Goal: Task Accomplishment & Management: Use online tool/utility

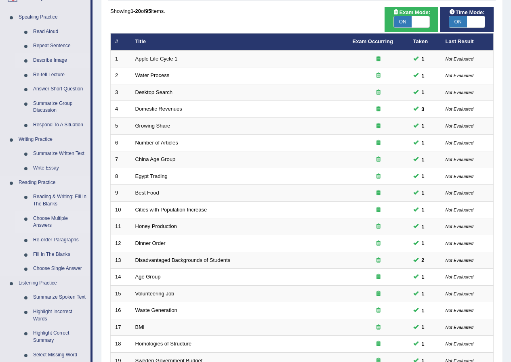
scroll to position [81, 0]
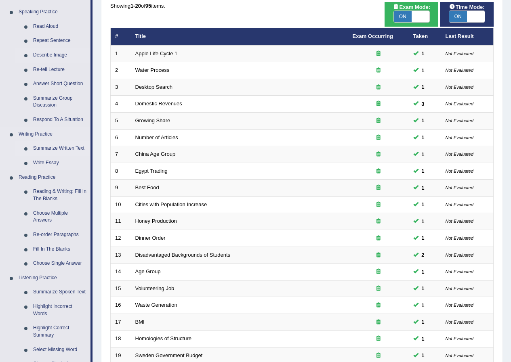
click at [66, 145] on link "Summarize Written Text" at bounding box center [59, 148] width 61 height 15
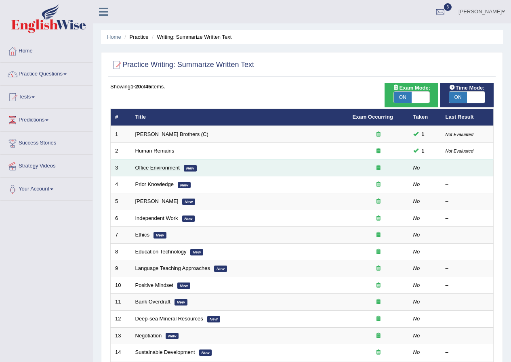
click at [155, 169] on link "Office Environment" at bounding box center [157, 168] width 44 height 6
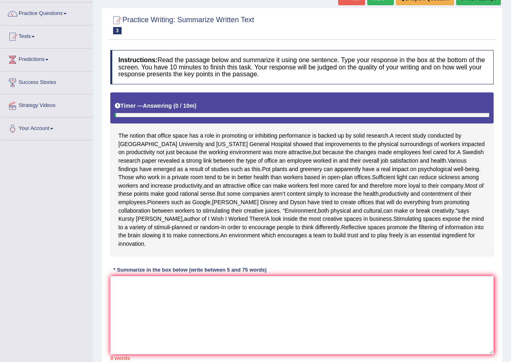
scroll to position [81, 0]
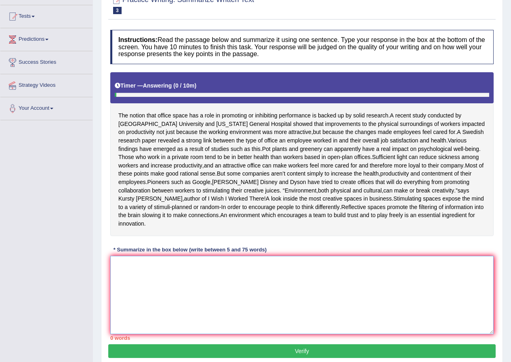
click at [232, 320] on textarea at bounding box center [301, 295] width 383 height 78
click at [231, 308] on textarea at bounding box center [301, 295] width 383 height 78
click at [233, 307] on textarea at bounding box center [301, 295] width 383 height 78
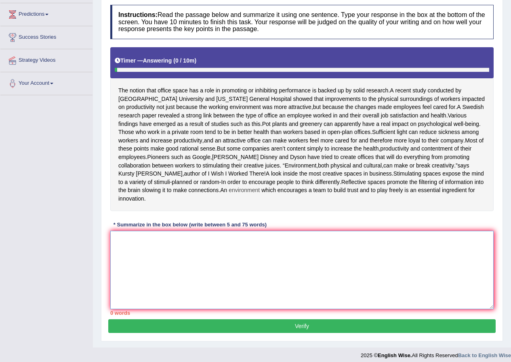
scroll to position [120, 0]
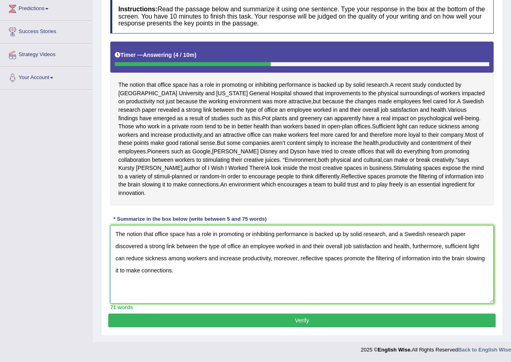
type textarea "The notion that office space has a role in promoting or inhibiting performance …"
click at [245, 318] on button "Verify" at bounding box center [301, 321] width 387 height 14
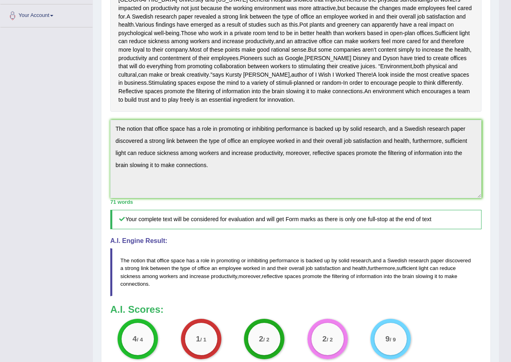
scroll to position [0, 0]
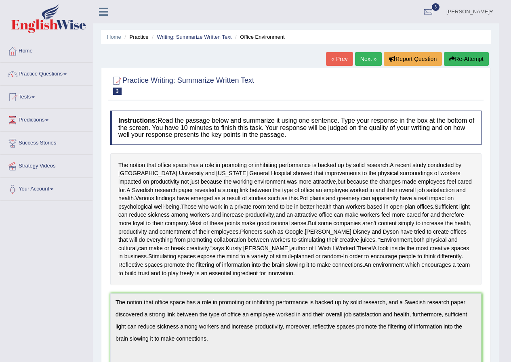
click at [204, 33] on li "Writing: Summarize Written Text" at bounding box center [191, 37] width 82 height 8
click at [206, 34] on li "Writing: Summarize Written Text" at bounding box center [191, 37] width 82 height 8
click at [208, 35] on link "Writing: Summarize Written Text" at bounding box center [194, 37] width 75 height 6
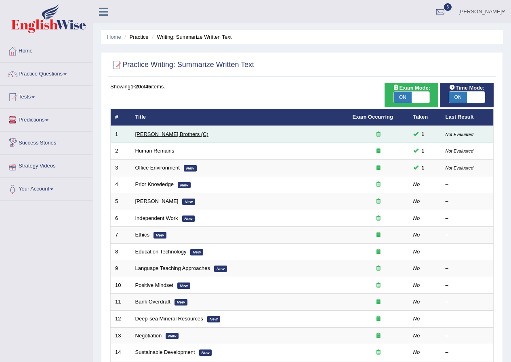
click at [139, 136] on link "Wright Brothers (C)" at bounding box center [171, 134] width 73 height 6
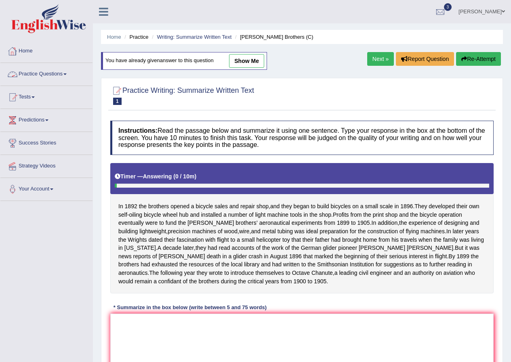
drag, startPoint x: 232, startPoint y: 68, endPoint x: 247, endPoint y: 60, distance: 17.3
click at [233, 68] on link "show me" at bounding box center [246, 61] width 35 height 14
type textarea "In [DATE] the brothers opened a bicycle sales and repair shop, and they began t…"
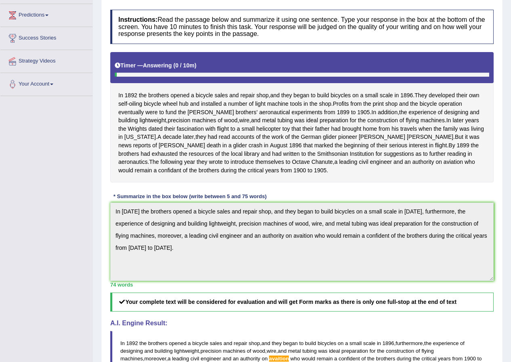
scroll to position [275, 0]
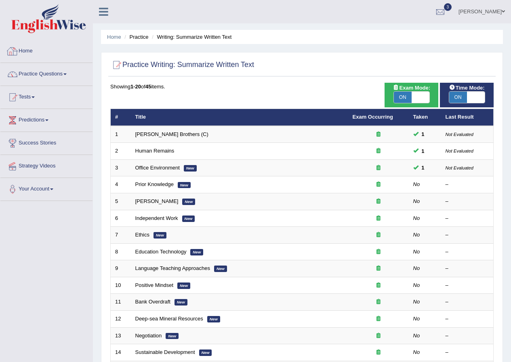
click at [146, 33] on li "Practice" at bounding box center [135, 37] width 26 height 8
click at [124, 36] on li "Practice" at bounding box center [135, 37] width 26 height 8
click at [120, 37] on link "Home" at bounding box center [114, 37] width 14 height 6
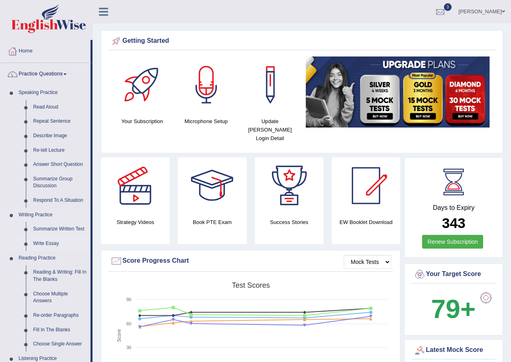
click at [48, 244] on link "Write Essay" at bounding box center [59, 244] width 61 height 15
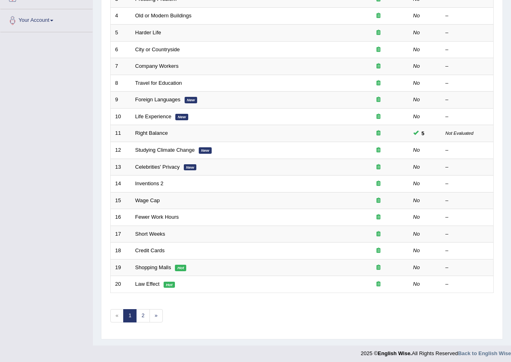
scroll to position [173, 0]
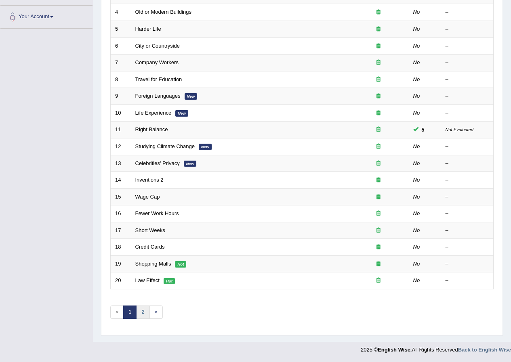
click at [145, 306] on link "2" at bounding box center [142, 312] width 13 height 13
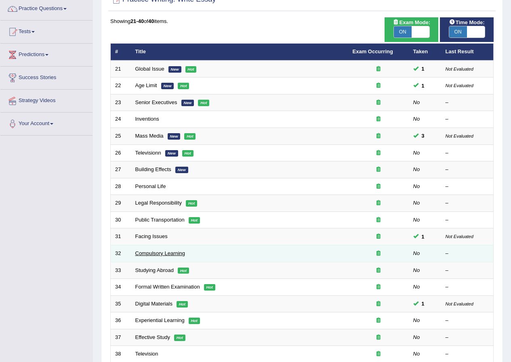
scroll to position [51, 0]
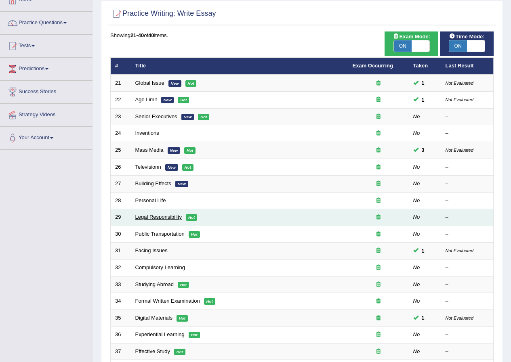
click at [158, 216] on link "Legal Responsibility" at bounding box center [158, 217] width 47 height 6
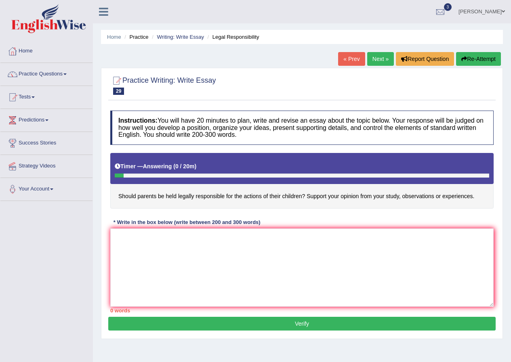
click at [487, 60] on button "Re-Attempt" at bounding box center [478, 59] width 45 height 14
click at [174, 40] on link "Writing: Write Essay" at bounding box center [180, 37] width 47 height 6
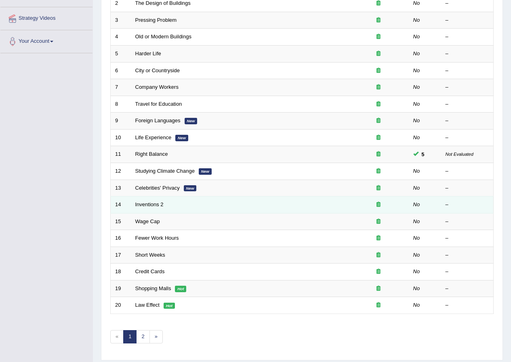
scroll to position [162, 0]
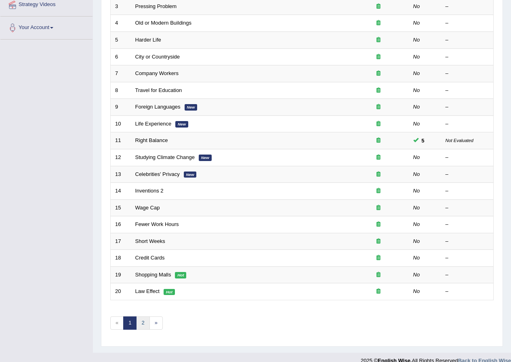
click at [141, 327] on link "2" at bounding box center [142, 323] width 13 height 13
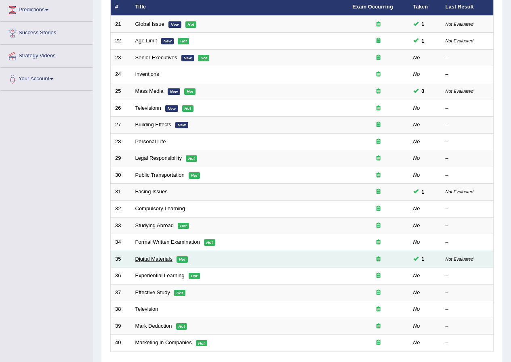
scroll to position [162, 0]
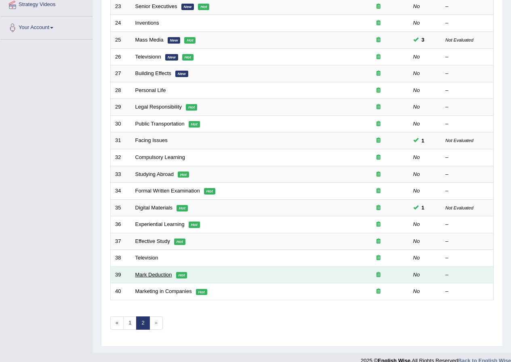
click at [158, 273] on link "Mark Deduction" at bounding box center [153, 275] width 37 height 6
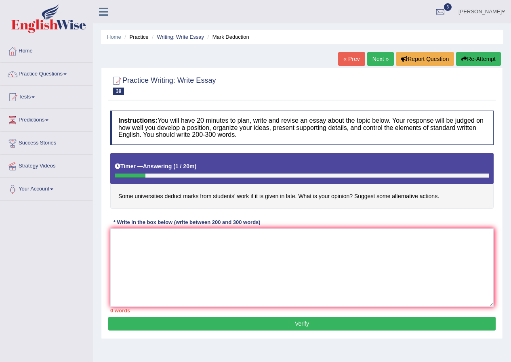
click at [487, 60] on button "Re-Attempt" at bounding box center [478, 59] width 45 height 14
click at [237, 257] on textarea at bounding box center [301, 268] width 383 height 78
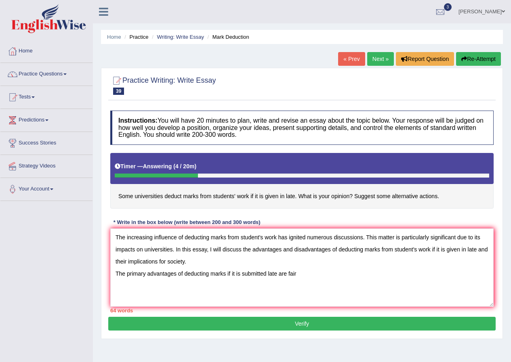
drag, startPoint x: 118, startPoint y: 196, endPoint x: 430, endPoint y: 191, distance: 311.9
click at [428, 191] on h4 "Some universities deduct marks from students' work if it is given in late. What…" at bounding box center [301, 181] width 383 height 56
click at [431, 191] on h4 "Some universities deduct marks from students' work if it is given in late. What…" at bounding box center [301, 181] width 383 height 56
click at [430, 192] on h4 "Some universities deduct marks from students' work if it is given in late. What…" at bounding box center [301, 181] width 383 height 56
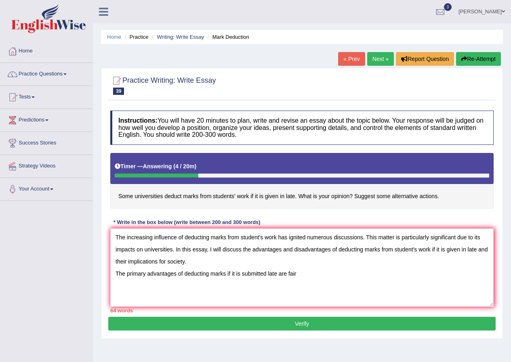
click at [430, 192] on h4 "Some universities deduct marks from students' work if it is given in late. What…" at bounding box center [301, 181] width 383 height 56
click at [428, 192] on h4 "Some universities deduct marks from students' work if it is given in late. What…" at bounding box center [301, 181] width 383 height 56
click at [305, 276] on textarea "The increasing influence of deducting marks from student's work has ignited num…" at bounding box center [301, 268] width 383 height 78
drag, startPoint x: 391, startPoint y: 269, endPoint x: 390, endPoint y: 275, distance: 6.1
click at [392, 274] on textarea "The increasing influence of deducting marks from student's work has ignited num…" at bounding box center [301, 268] width 383 height 78
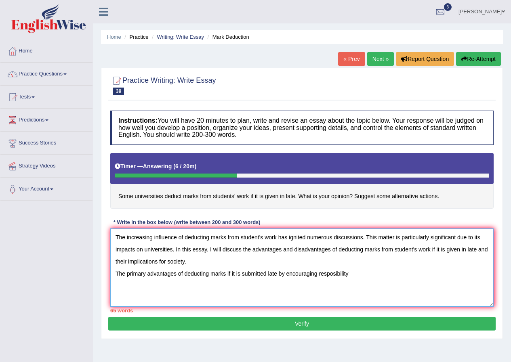
click at [390, 276] on textarea "The increasing influence of deducting marks from student's work has ignited num…" at bounding box center [301, 268] width 383 height 78
click at [384, 276] on textarea "The increasing influence of deducting marks from student's work has ignited num…" at bounding box center [301, 268] width 383 height 78
click at [414, 280] on textarea "The increasing influence of deducting marks from student's work has ignited num…" at bounding box center [301, 268] width 383 height 78
click at [309, 295] on textarea "The increasing influence of deducting marks from student's work has ignited num…" at bounding box center [301, 268] width 383 height 78
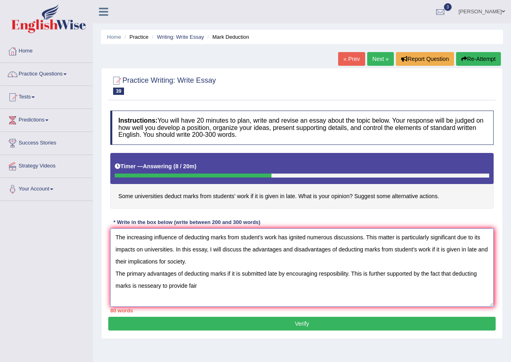
drag, startPoint x: 132, startPoint y: 287, endPoint x: 208, endPoint y: 288, distance: 76.0
click at [208, 288] on textarea "The increasing influence of deducting marks from student's work has ignited num…" at bounding box center [301, 268] width 383 height 78
drag, startPoint x: 171, startPoint y: 285, endPoint x: 176, endPoint y: 284, distance: 4.9
click at [173, 284] on textarea "The increasing influence of deducting marks from student's work has ignited num…" at bounding box center [301, 268] width 383 height 78
click at [267, 294] on textarea "The increasing influence of deducting marks from student's work has ignited num…" at bounding box center [301, 268] width 383 height 78
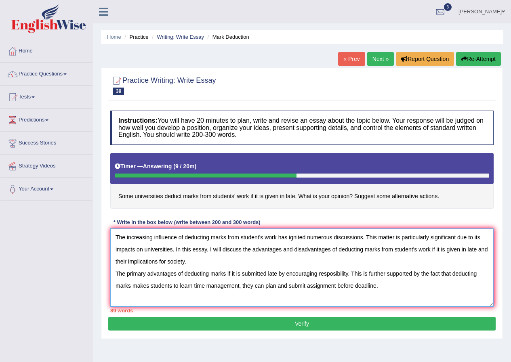
click at [276, 276] on textarea "The increasing influence of deducting marks from student's work has ignited num…" at bounding box center [301, 268] width 383 height 78
drag, startPoint x: 289, startPoint y: 275, endPoint x: 297, endPoint y: 278, distance: 8.6
click at [297, 278] on textarea "The increasing influence of deducting marks from student's work has ignited num…" at bounding box center [301, 268] width 383 height 78
click at [379, 291] on textarea "The increasing influence of deducting marks from student's work has ignited num…" at bounding box center [301, 268] width 383 height 78
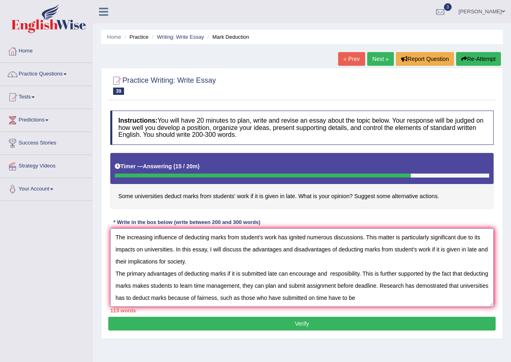
click at [401, 288] on textarea "The increasing influence of deducting marks from student's work has ignited num…" at bounding box center [301, 268] width 383 height 78
click at [394, 297] on textarea "The increasing influence of deducting marks from student's work has ignited num…" at bounding box center [301, 268] width 383 height 78
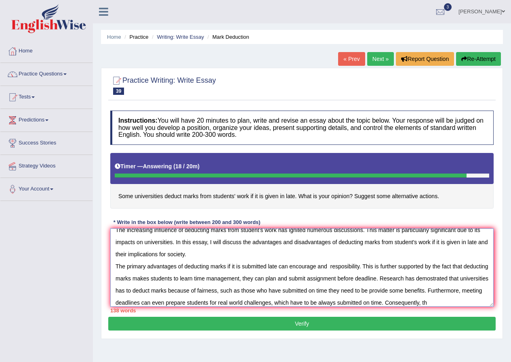
scroll to position [19, 0]
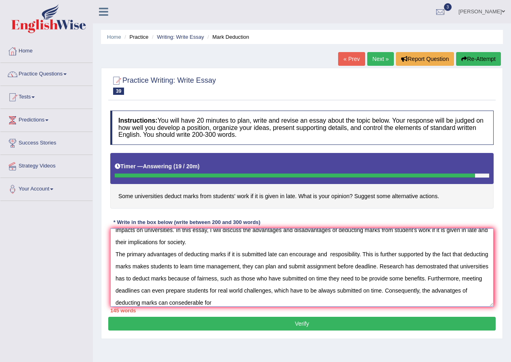
type textarea "The increasing influence of deducting marks from student's work has ignited num…"
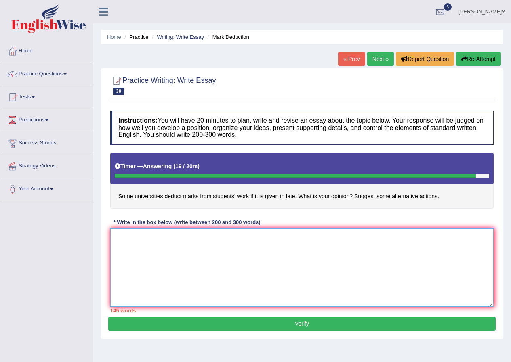
scroll to position [0, 0]
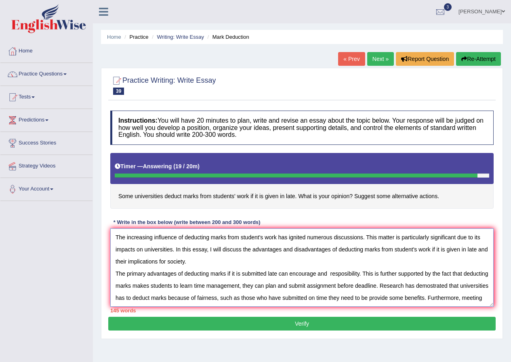
type textarea "The increasing influence of deducting marks from student's work has ignited num…"
click at [468, 57] on button "Re-Attempt" at bounding box center [478, 59] width 45 height 14
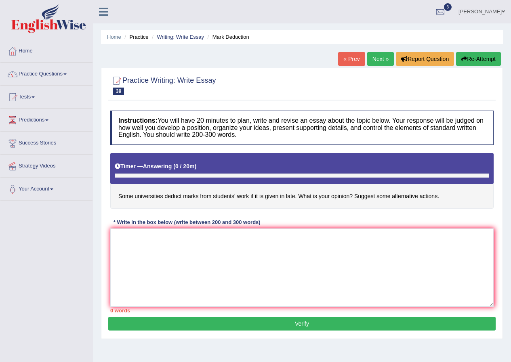
click at [391, 248] on textarea at bounding box center [301, 268] width 383 height 78
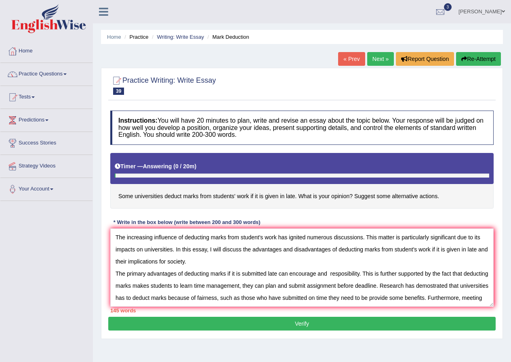
scroll to position [19, 0]
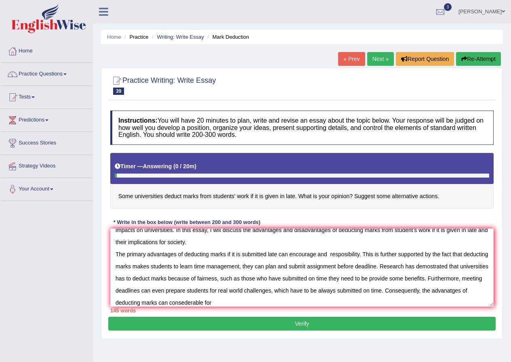
click at [230, 306] on textarea "The increasing influence of deducting marks from student's work has ignited num…" at bounding box center [301, 268] width 383 height 78
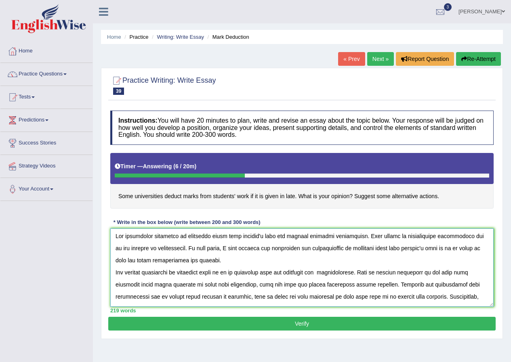
scroll to position [0, 0]
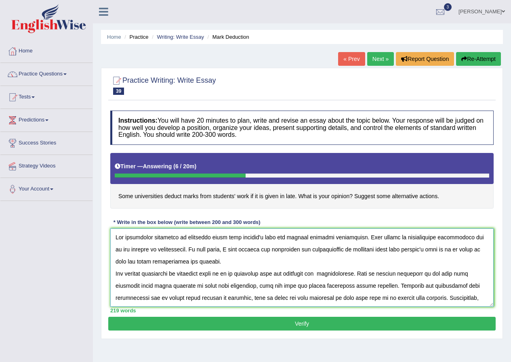
click at [195, 264] on textarea at bounding box center [301, 268] width 383 height 78
click at [241, 251] on textarea at bounding box center [301, 268] width 383 height 78
click at [207, 251] on textarea at bounding box center [301, 268] width 383 height 78
click at [196, 262] on textarea at bounding box center [301, 268] width 383 height 78
click at [217, 259] on textarea at bounding box center [301, 268] width 383 height 78
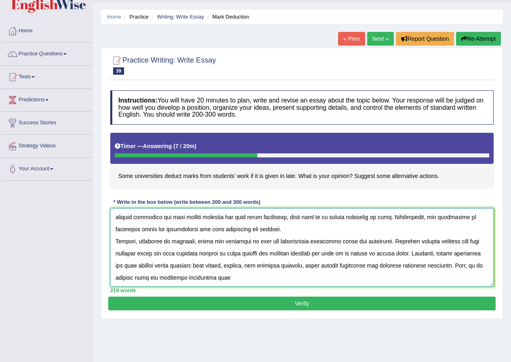
scroll to position [40, 0]
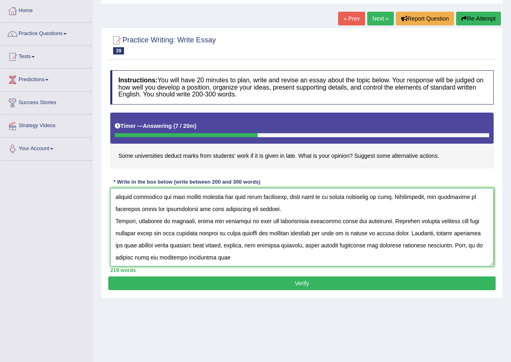
click at [228, 258] on textarea at bounding box center [301, 227] width 383 height 78
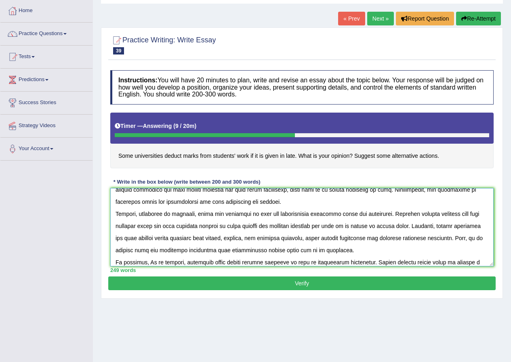
scroll to position [92, 0]
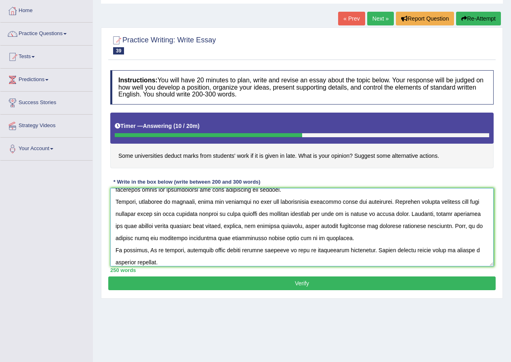
type textarea "The increasing influence of deducting marks from student's work has ignited num…"
click at [363, 281] on button "Verify" at bounding box center [301, 284] width 387 height 14
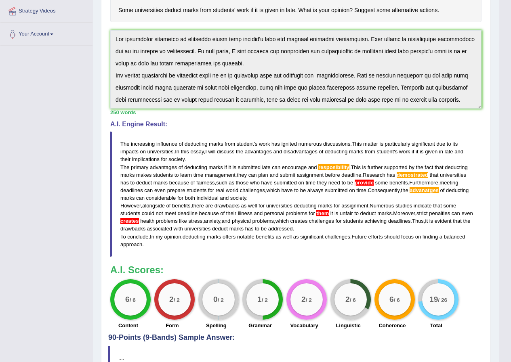
scroll to position [247, 0]
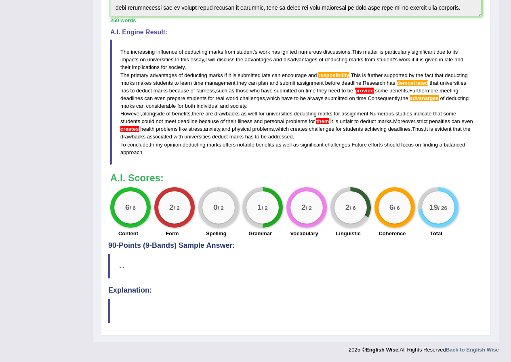
drag, startPoint x: 180, startPoint y: 312, endPoint x: 339, endPoint y: 239, distance: 174.8
click at [306, 259] on div "Practice Writing: Write Essay 39 Mark Deduction Instructions: You will have 20 …" at bounding box center [296, 78] width 390 height 515
drag, startPoint x: 429, startPoint y: 222, endPoint x: 397, endPoint y: 152, distance: 76.8
click at [366, 176] on div "A.I. Scores: 6 / 6 Content 2 / 2 Form 0 / 2 Spelling 1 / 2 Grammar 2 / 2 Vocabu…" at bounding box center [295, 206] width 371 height 67
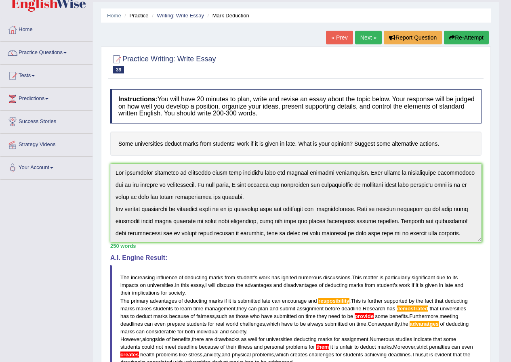
scroll to position [0, 0]
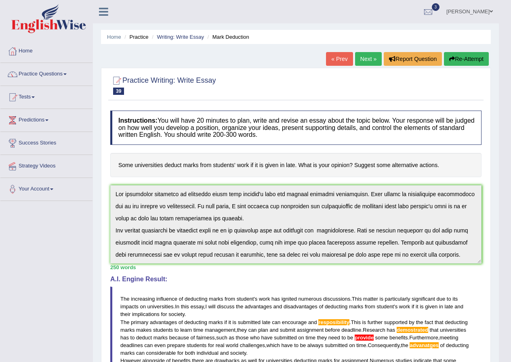
click at [179, 27] on div "Home Practice Writing: Write Essay Mark Deduction « Prev Next » Report Question…" at bounding box center [296, 294] width 406 height 589
click at [177, 40] on link "Writing: Write Essay" at bounding box center [180, 37] width 47 height 6
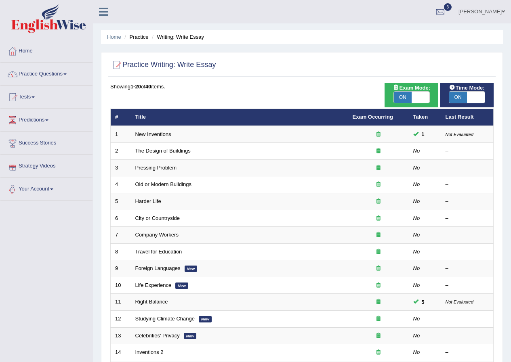
click at [42, 197] on link "Your Account" at bounding box center [46, 188] width 92 height 20
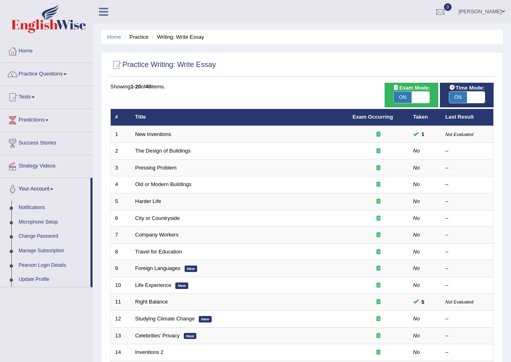
click at [452, 11] on span "3" at bounding box center [448, 7] width 8 height 8
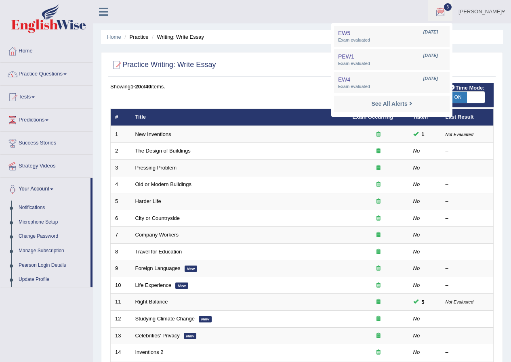
click at [344, 17] on ul "[PERSON_NAME] Toggle navigation Username: Shoeb51 Access Type: Online Subscript…" at bounding box center [365, 11] width 293 height 23
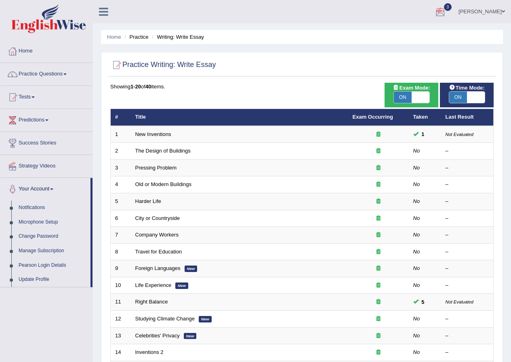
click at [496, 6] on link "Shoeb" at bounding box center [481, 10] width 59 height 21
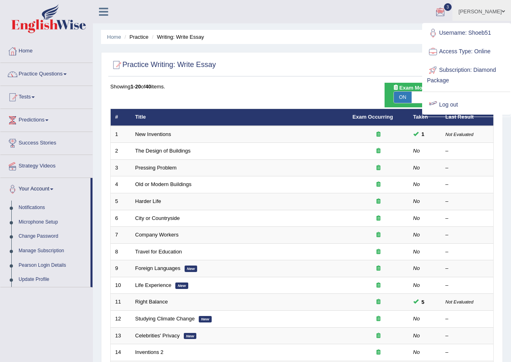
click at [442, 105] on link "Log out" at bounding box center [466, 105] width 87 height 19
